Goal: Answer question/provide support

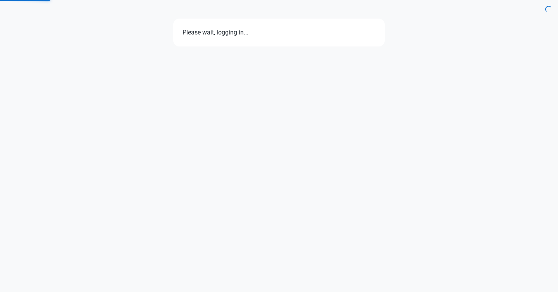
select select "7d"
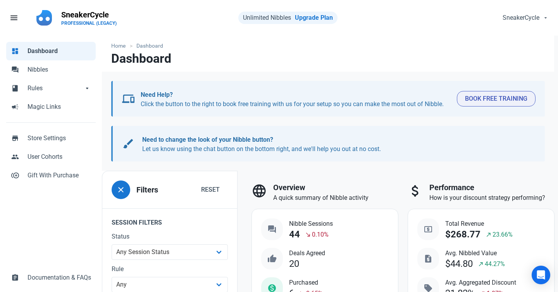
scroll to position [265, 0]
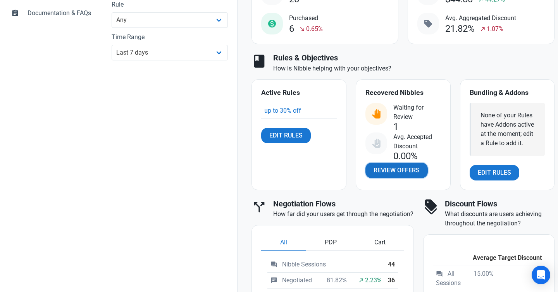
click at [408, 169] on span "Review Offers" at bounding box center [397, 170] width 46 height 9
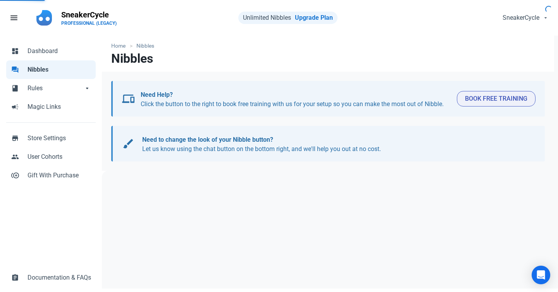
select select "user_offer_available"
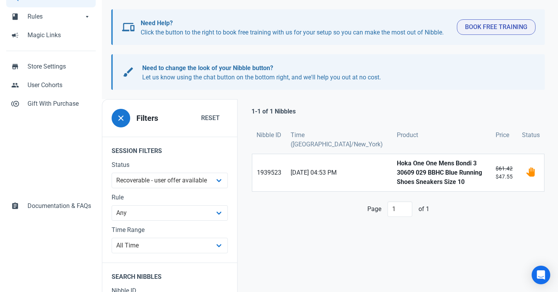
scroll to position [94, 0]
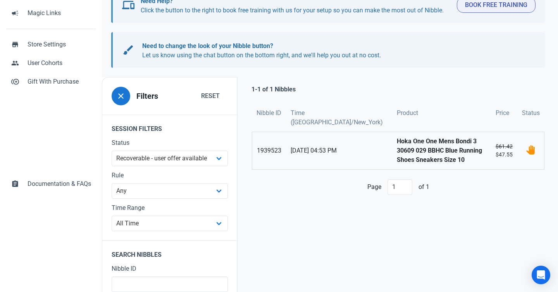
click at [397, 149] on strong "Hoka One One Mens Bondi 3 30609 029 BBHC Blue Running Shoes Sneakers Size 10" at bounding box center [442, 151] width 90 height 28
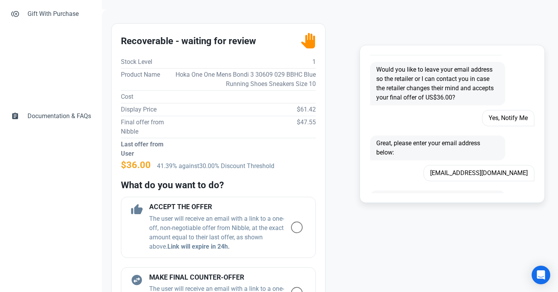
scroll to position [543, 0]
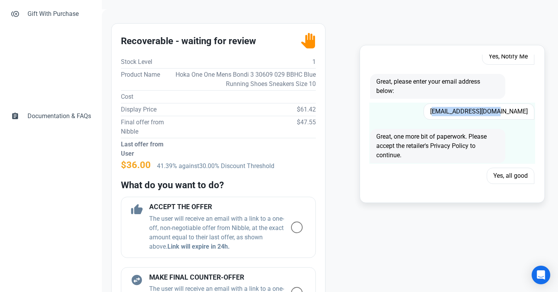
drag, startPoint x: 463, startPoint y: 112, endPoint x: 527, endPoint y: 112, distance: 63.2
click at [527, 112] on span "[EMAIL_ADDRESS][DOMAIN_NAME]" at bounding box center [479, 111] width 111 height 16
copy span "[EMAIL_ADDRESS][DOMAIN_NAME]"
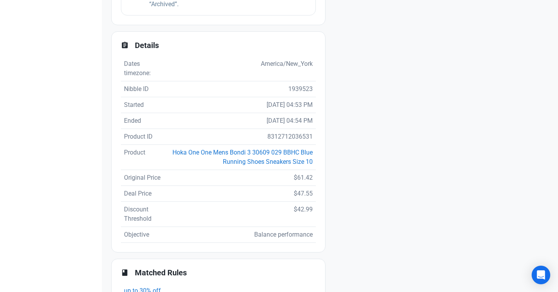
scroll to position [548, 0]
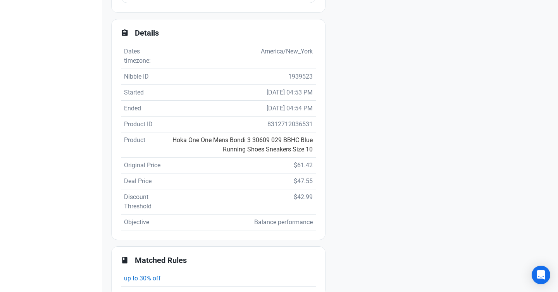
click at [263, 143] on link "Hoka One One Mens Bondi 3 30609 029 BBHC Blue Running Shoes Sneakers Size 10" at bounding box center [242, 144] width 140 height 17
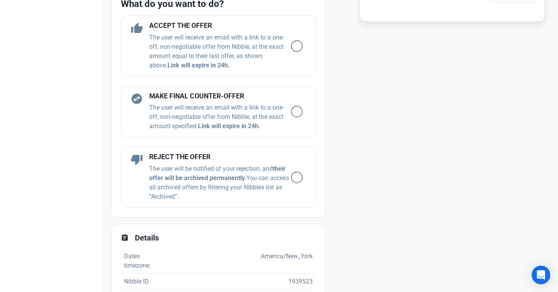
scroll to position [311, 0]
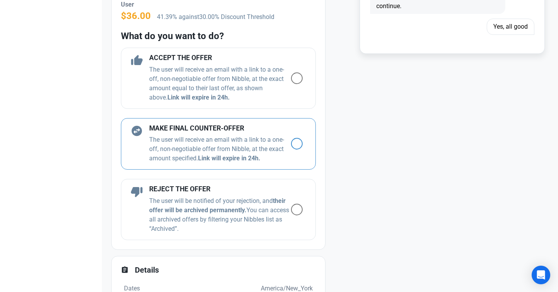
click at [292, 141] on span at bounding box center [297, 144] width 12 height 12
click at [292, 141] on input "radio" at bounding box center [293, 143] width 5 height 5
radio input "true"
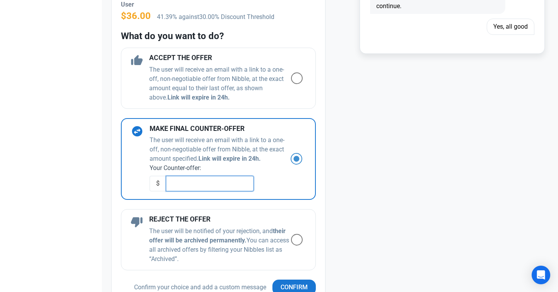
click at [201, 185] on input "text" at bounding box center [210, 184] width 88 height 16
type input "43.99"
click at [298, 283] on span "Confirm" at bounding box center [294, 287] width 27 height 9
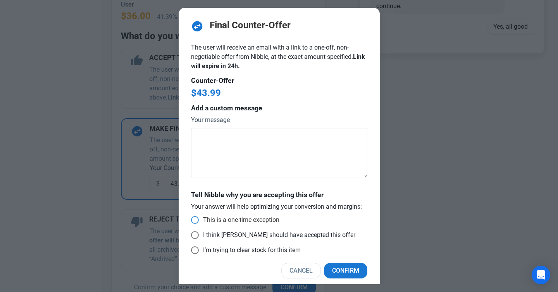
click at [198, 220] on span at bounding box center [195, 220] width 8 height 8
click at [196, 220] on input "This is a one-time exception" at bounding box center [193, 220] width 5 height 5
radio input "true"
click at [359, 270] on span "Confirm" at bounding box center [345, 270] width 27 height 9
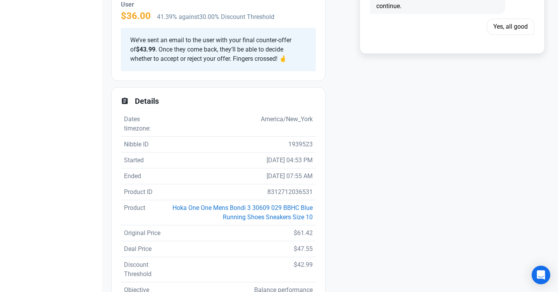
scroll to position [0, 0]
